Goal: Task Accomplishment & Management: Use online tool/utility

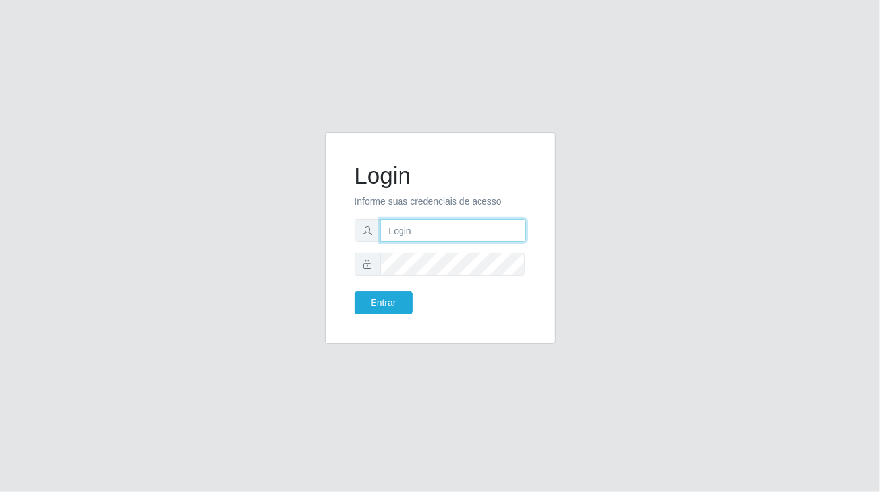
click at [413, 235] on input "text" at bounding box center [452, 230] width 145 height 23
type input "aislan@ideal"
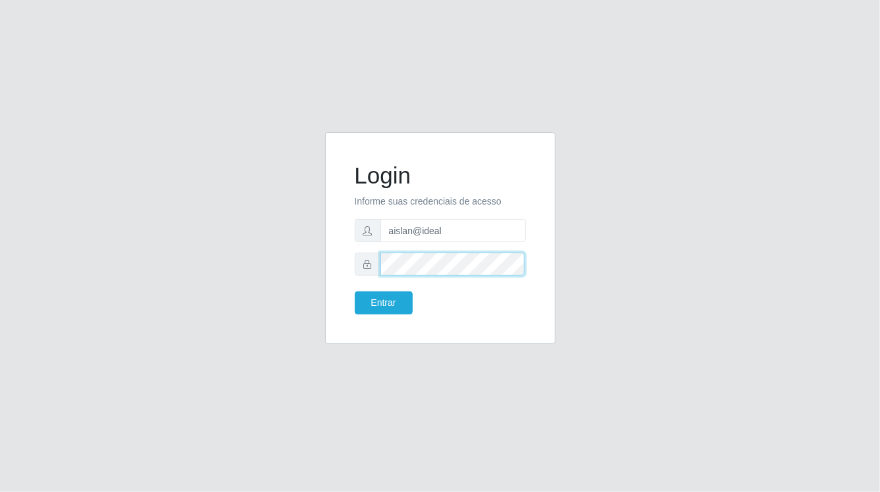
click at [355, 291] on button "Entrar" at bounding box center [384, 302] width 58 height 23
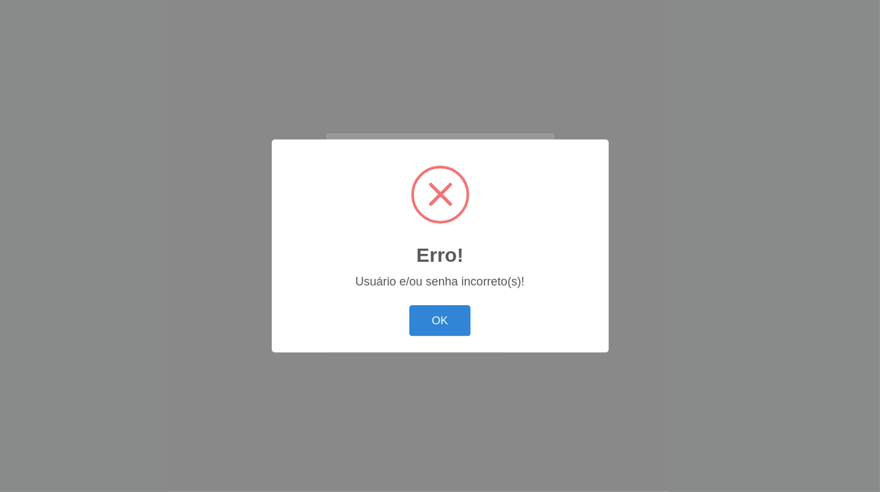
click at [393, 297] on body "Login Informe suas credenciais de acesso aislan@ideal Entrar Erro! × Usuário e/…" at bounding box center [440, 246] width 880 height 492
click at [434, 330] on button "OK" at bounding box center [439, 320] width 61 height 31
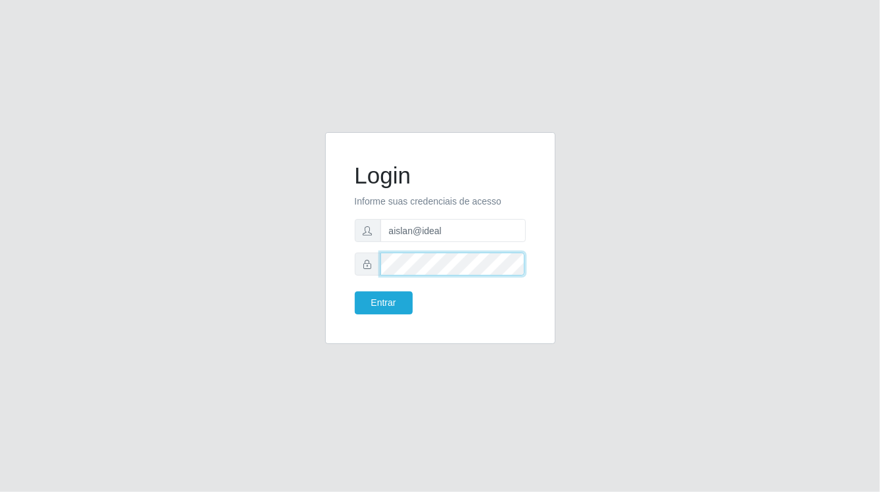
click at [355, 291] on button "Entrar" at bounding box center [384, 302] width 58 height 23
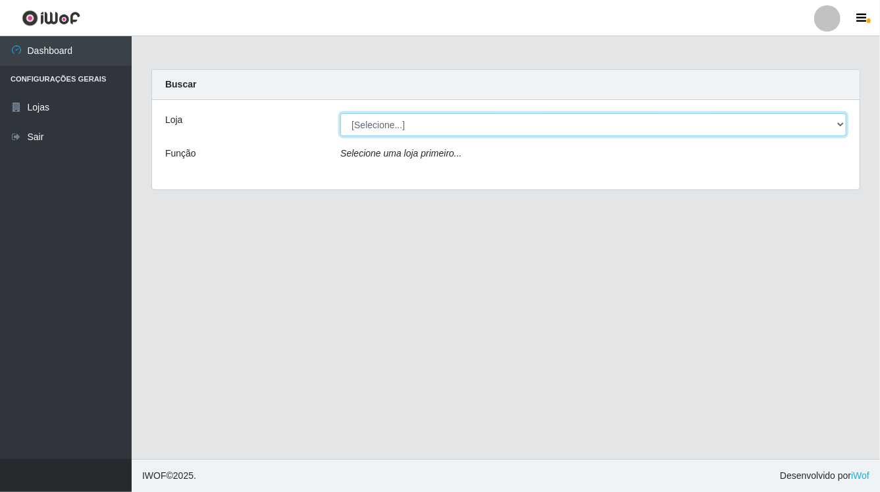
click at [507, 132] on select "[Selecione...] Ideal - Conceição" at bounding box center [593, 124] width 506 height 23
select select "231"
click at [340, 113] on select "[Selecione...] Ideal - Conceição" at bounding box center [593, 124] width 506 height 23
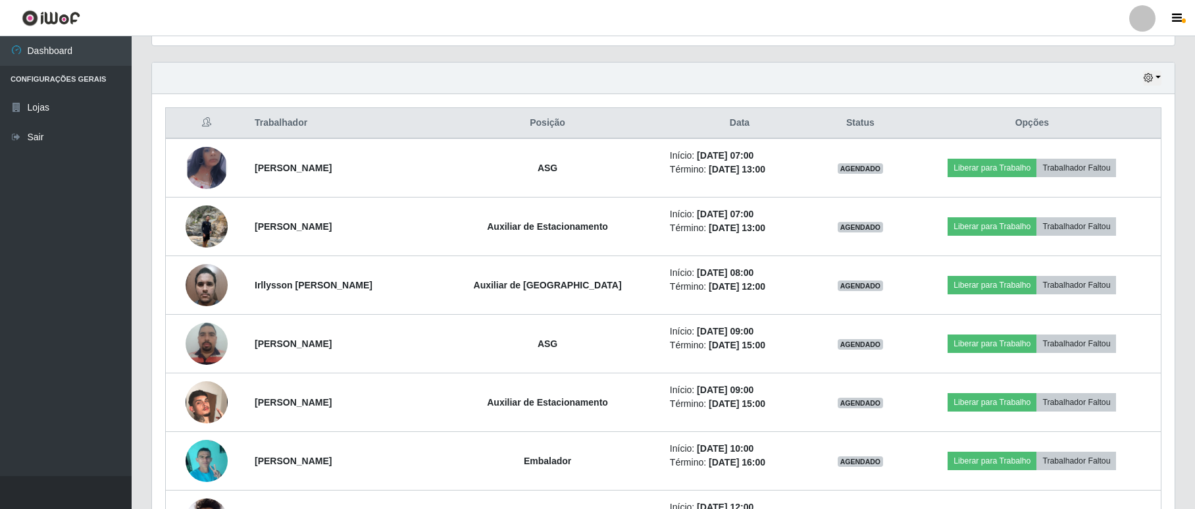
scroll to position [351, 0]
